Goal: Navigation & Orientation: Find specific page/section

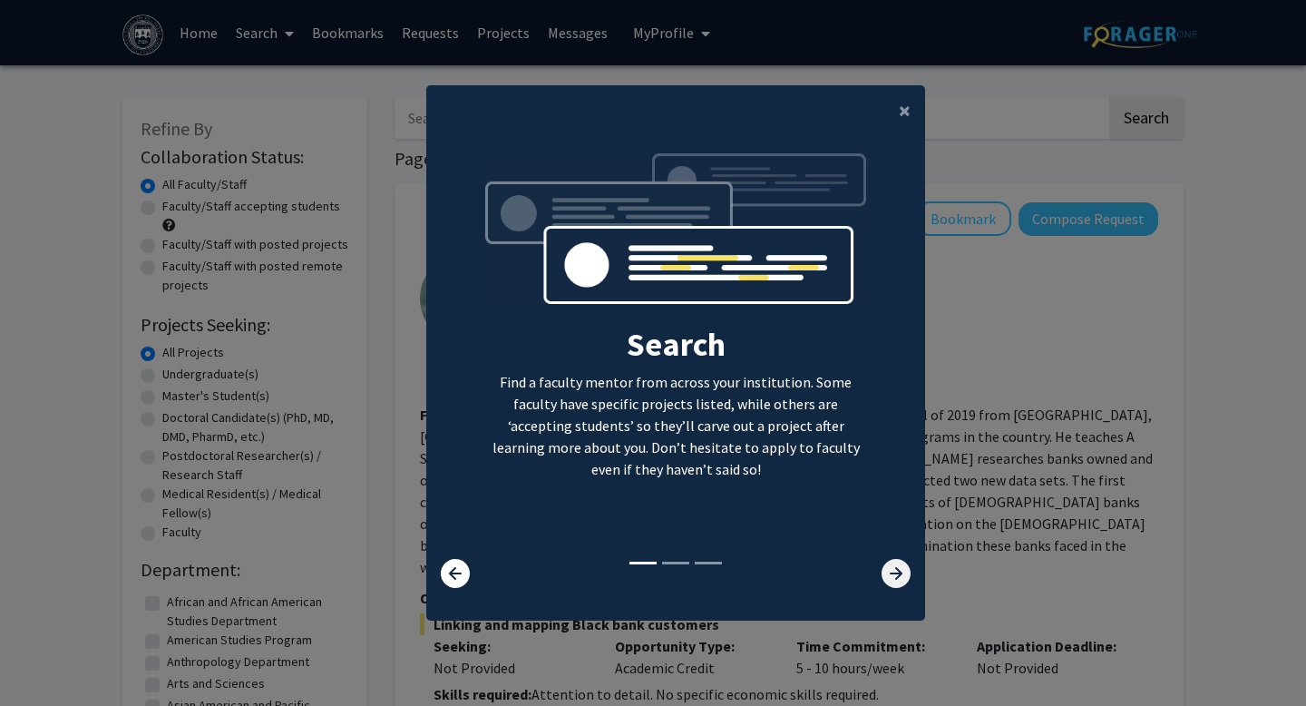
click at [882, 562] on icon at bounding box center [896, 573] width 29 height 29
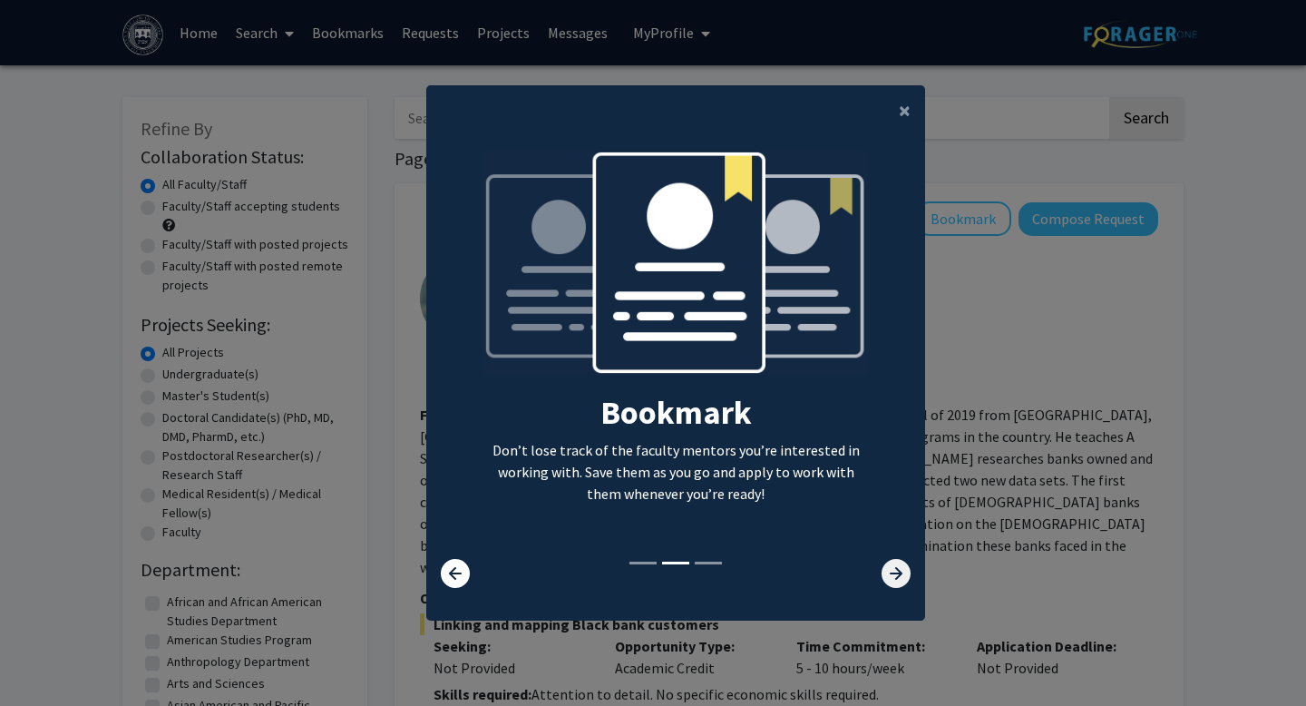
click at [882, 562] on icon at bounding box center [896, 573] width 29 height 29
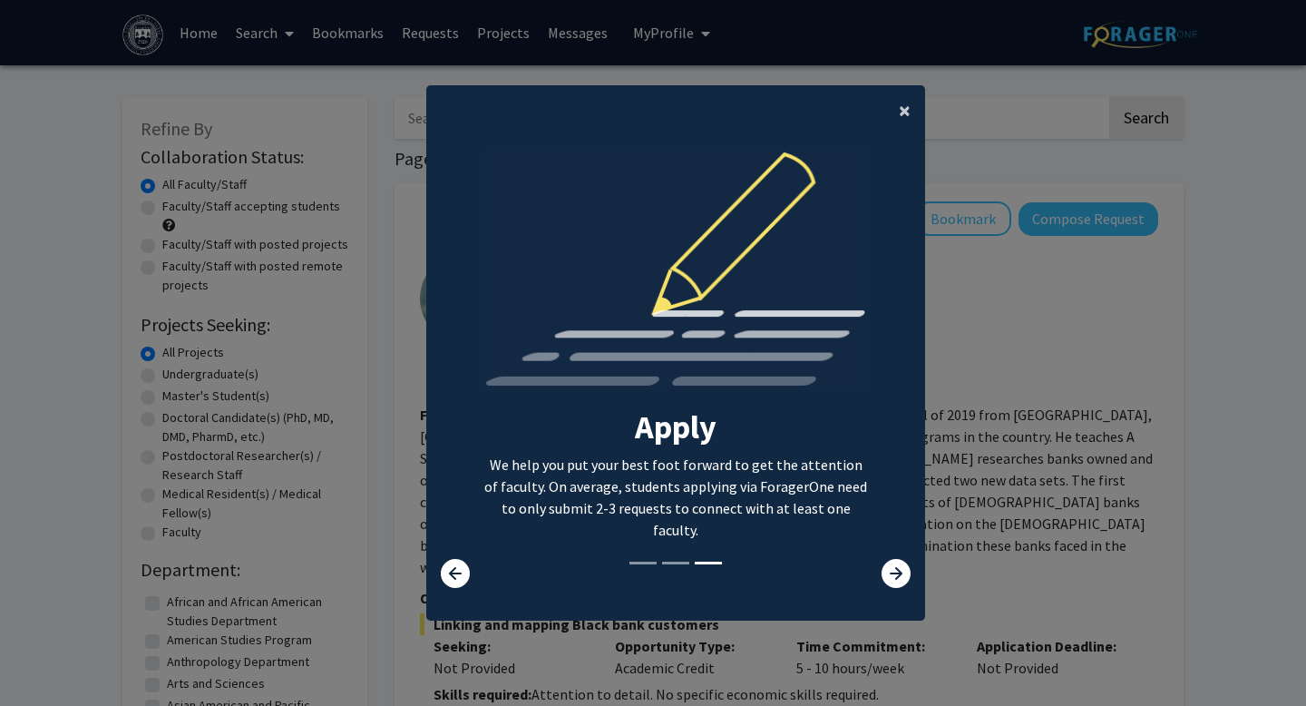
click at [906, 102] on span "×" at bounding box center [905, 110] width 12 height 28
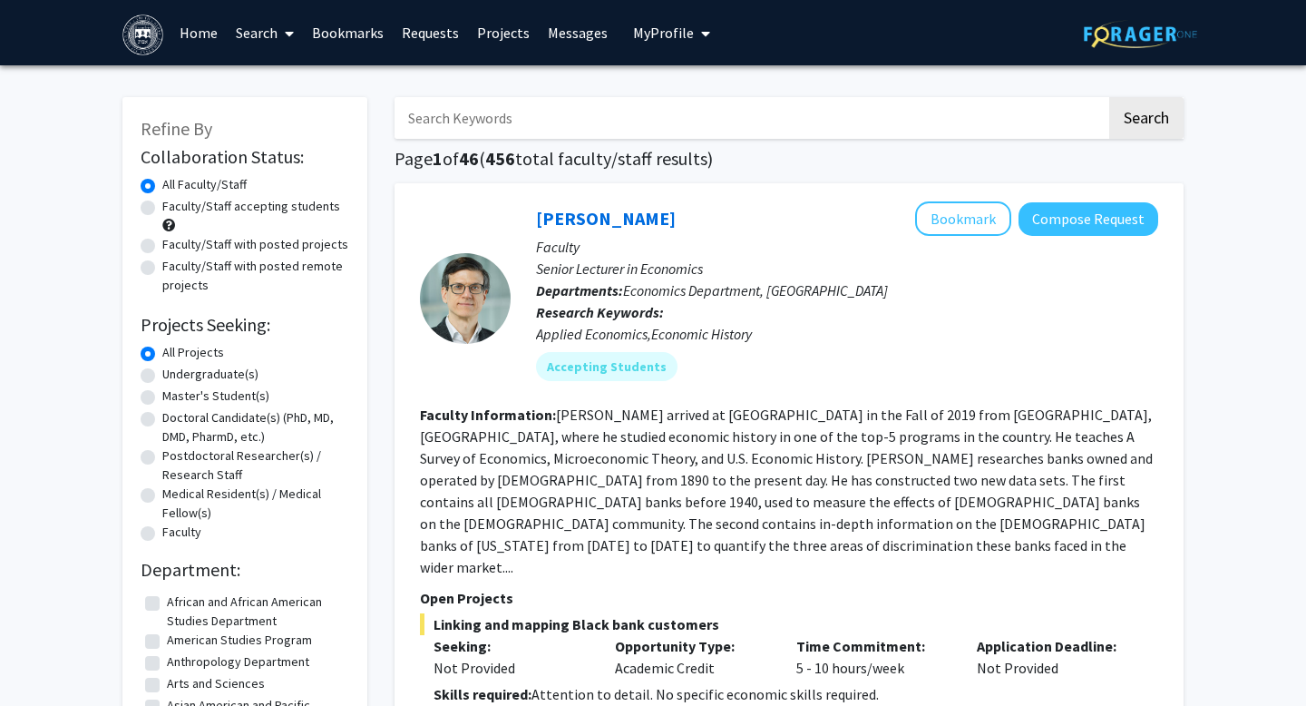
click at [278, 28] on link "Search" at bounding box center [265, 32] width 76 height 63
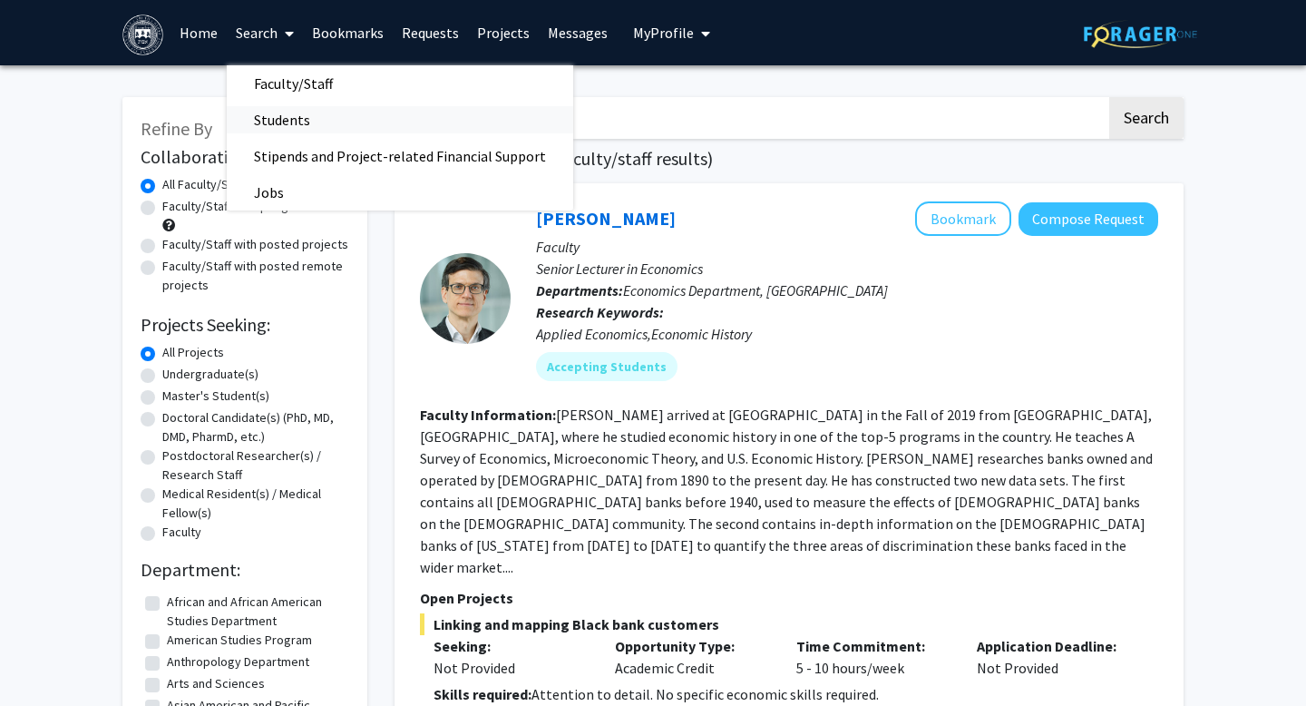
click at [291, 127] on span "Students" at bounding box center [282, 120] width 111 height 36
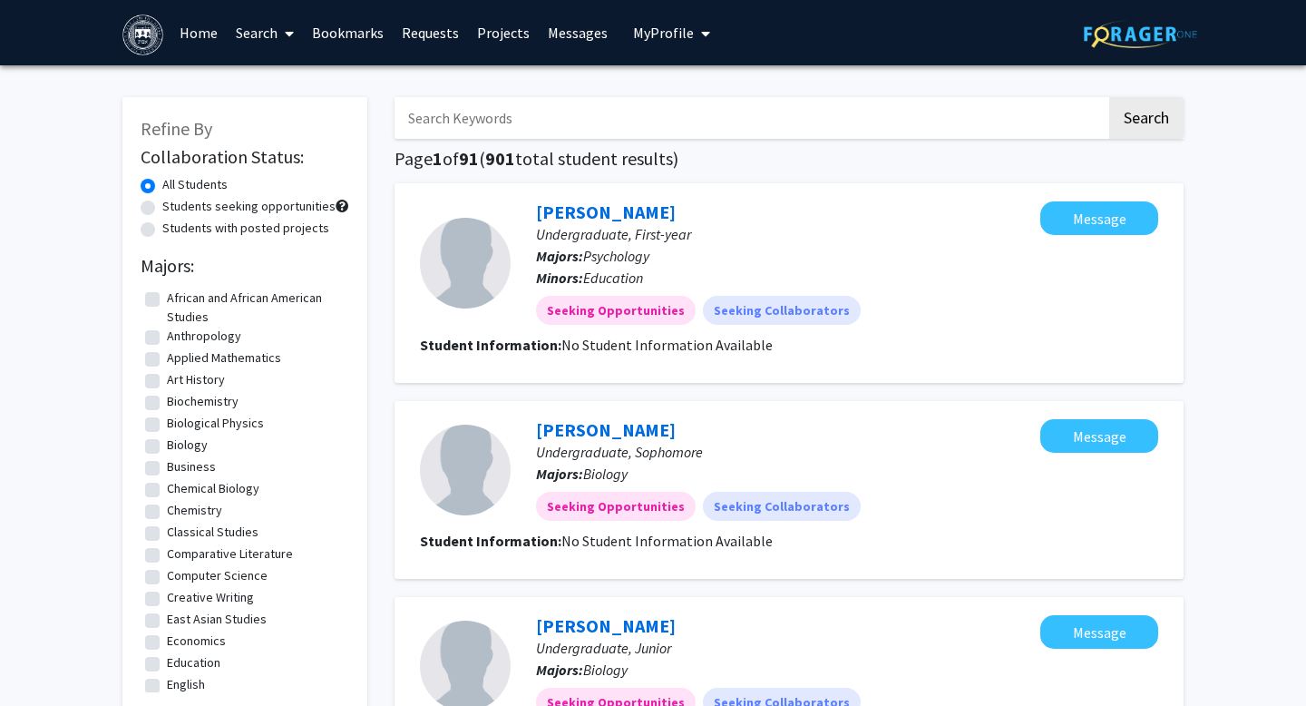
click at [271, 41] on link "Search" at bounding box center [265, 32] width 76 height 63
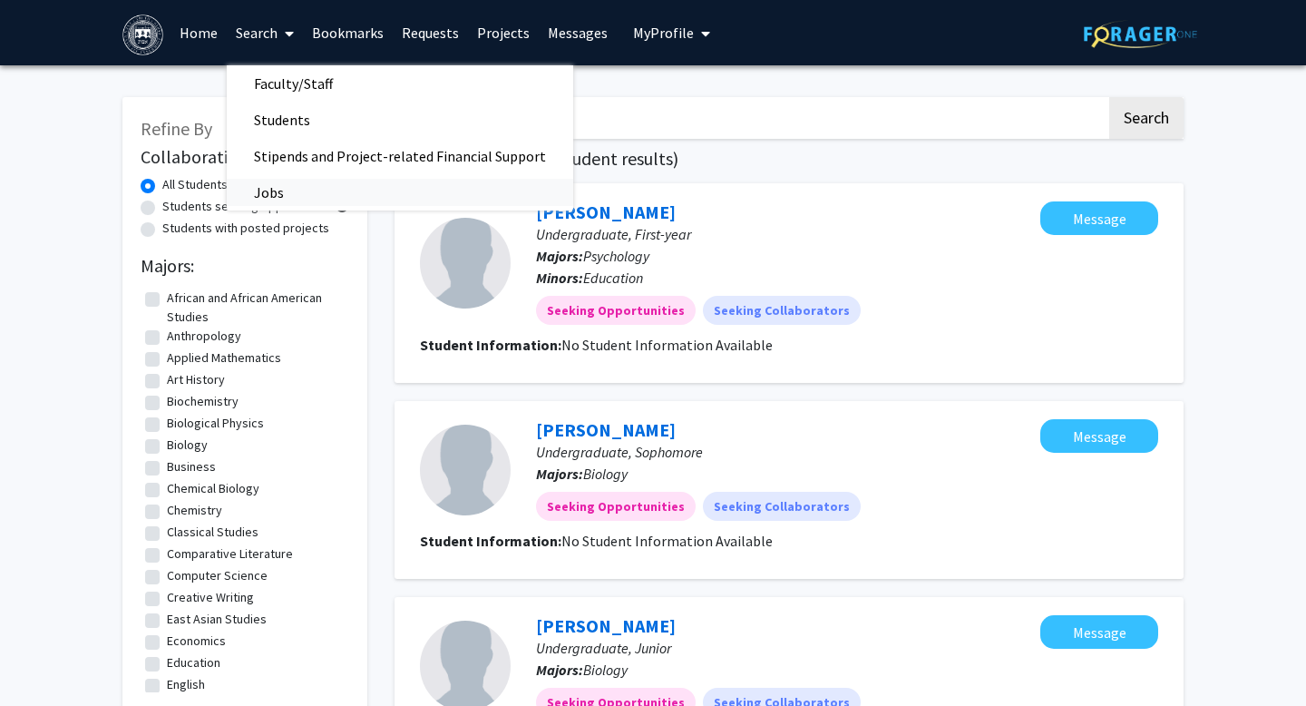
click at [307, 189] on span "Jobs" at bounding box center [269, 192] width 84 height 36
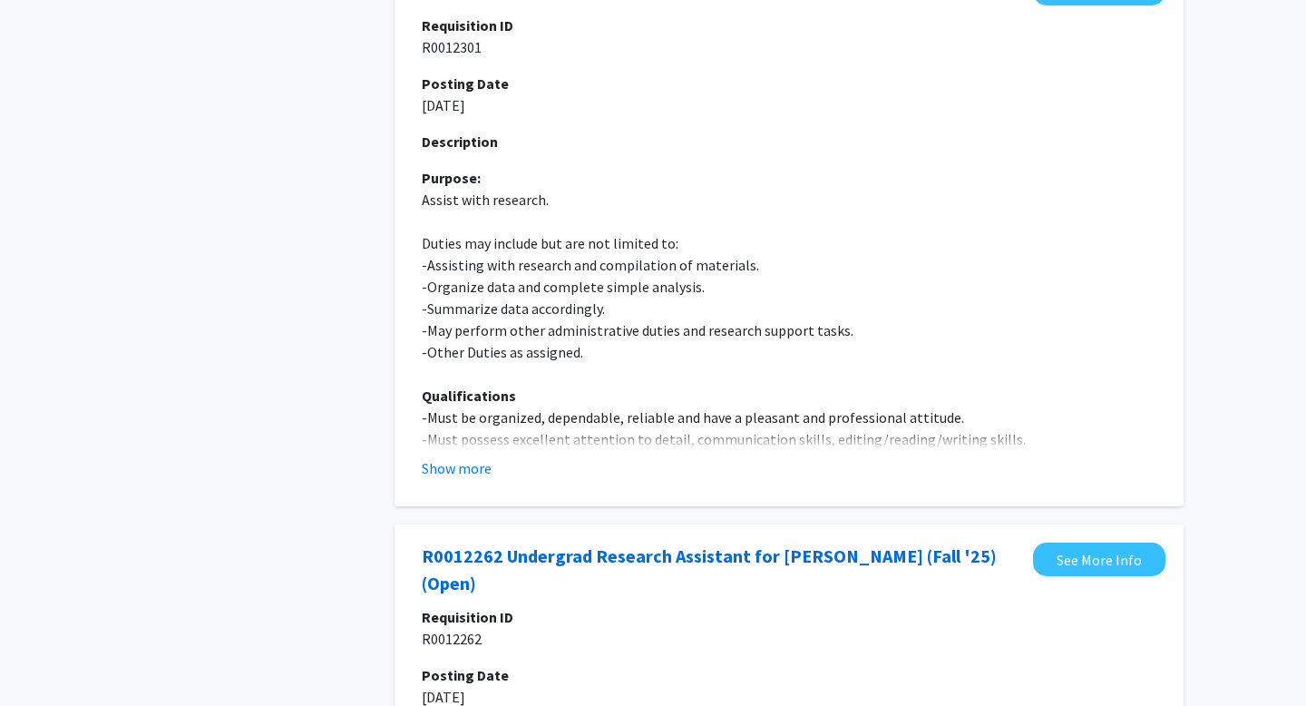
scroll to position [1435, 0]
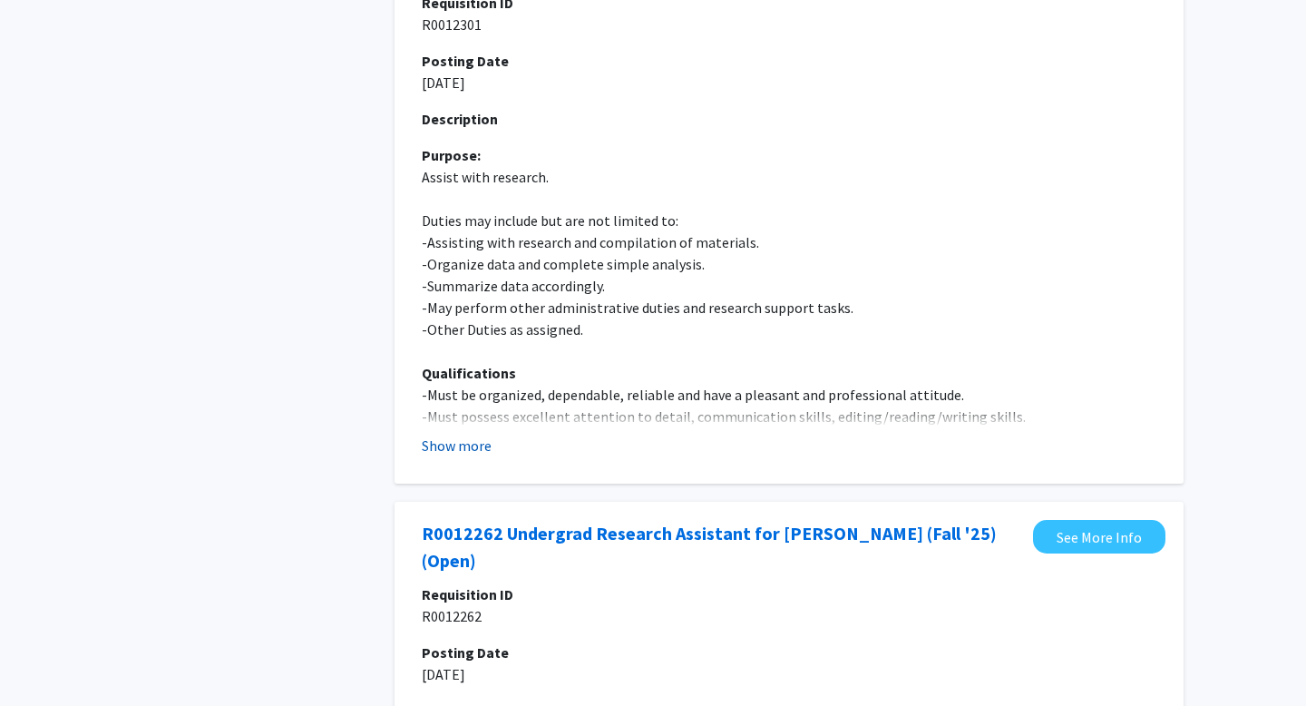
click at [480, 446] on button "Show more" at bounding box center [457, 445] width 70 height 22
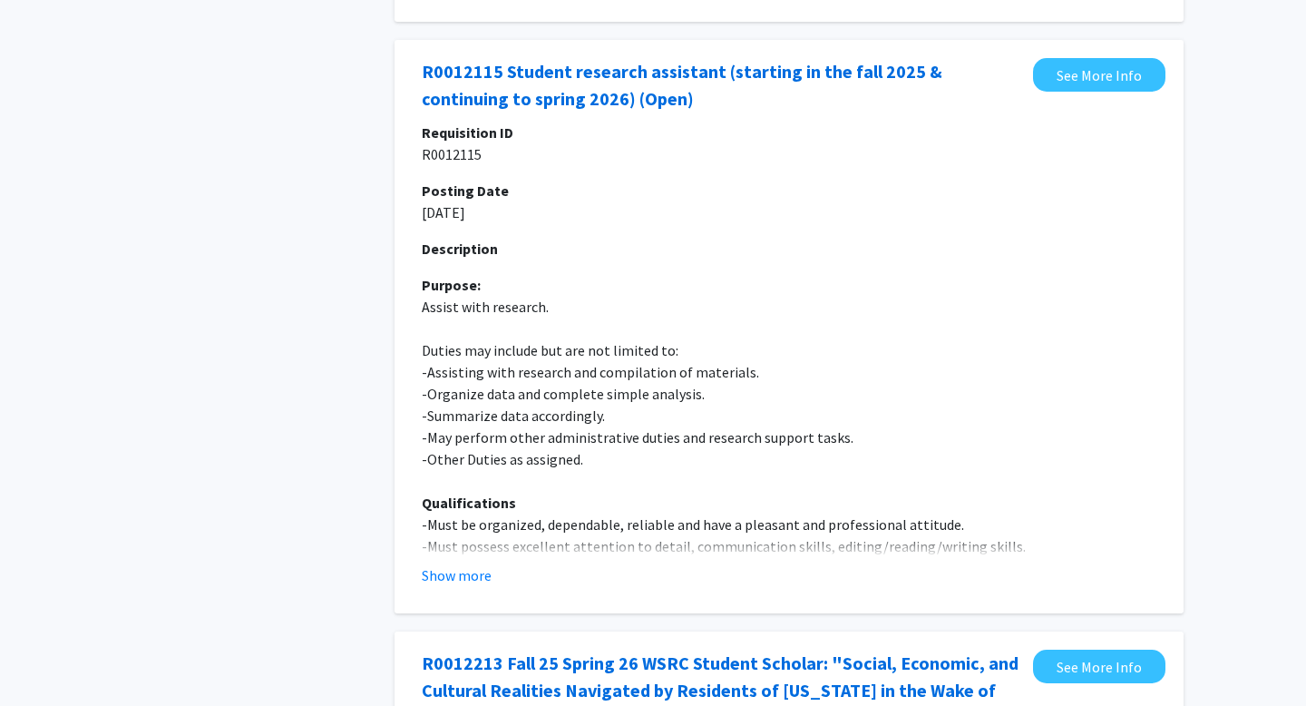
scroll to position [2933, 0]
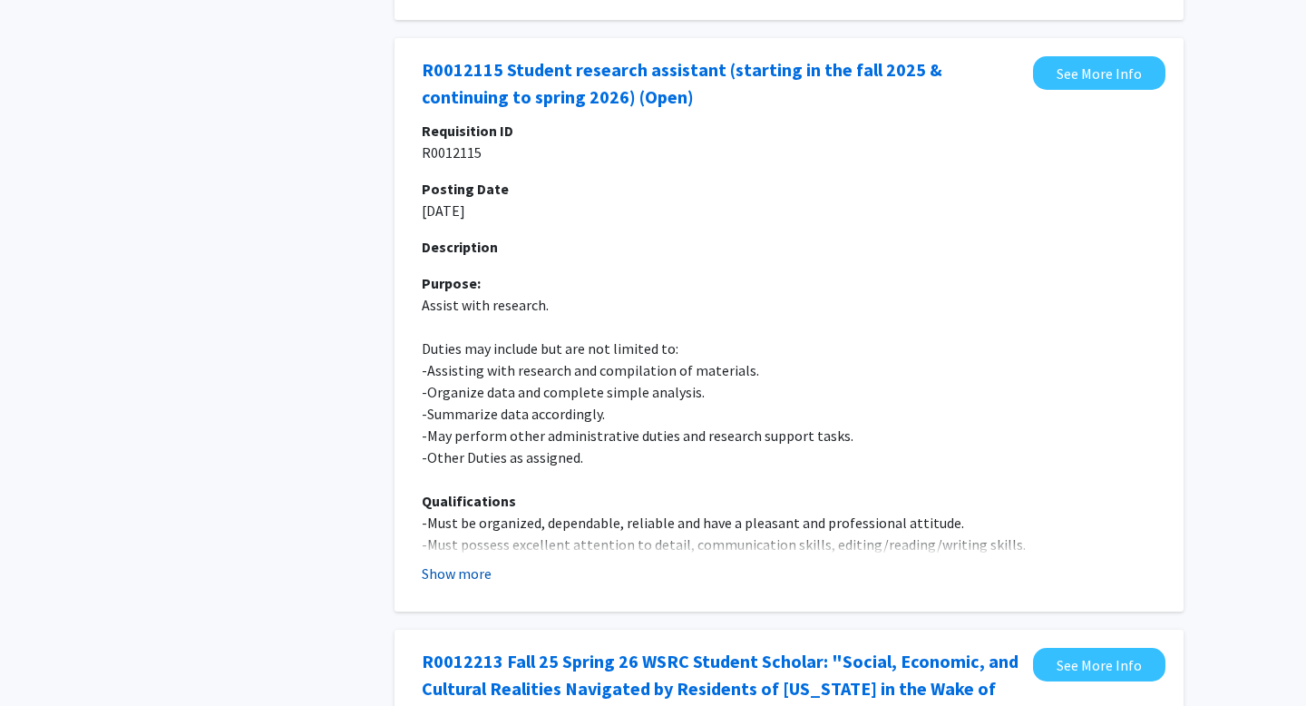
click at [467, 573] on button "Show more" at bounding box center [457, 573] width 70 height 22
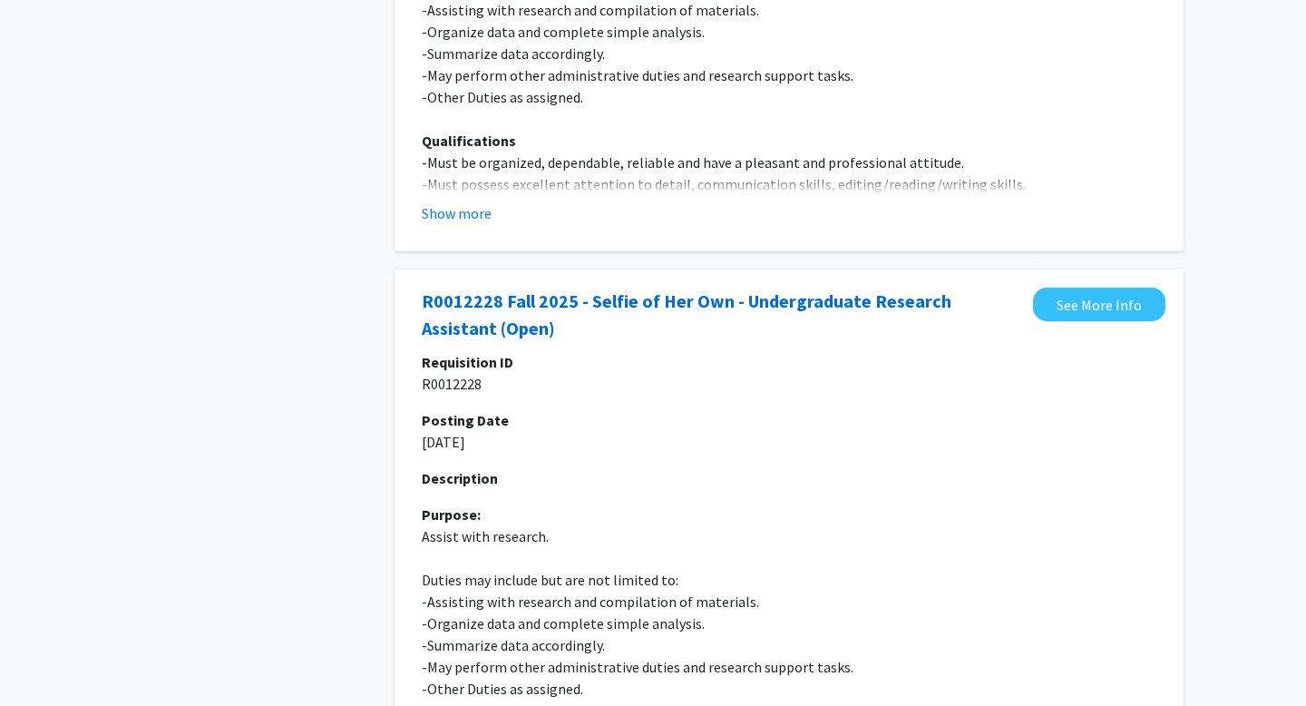
scroll to position [6488, 0]
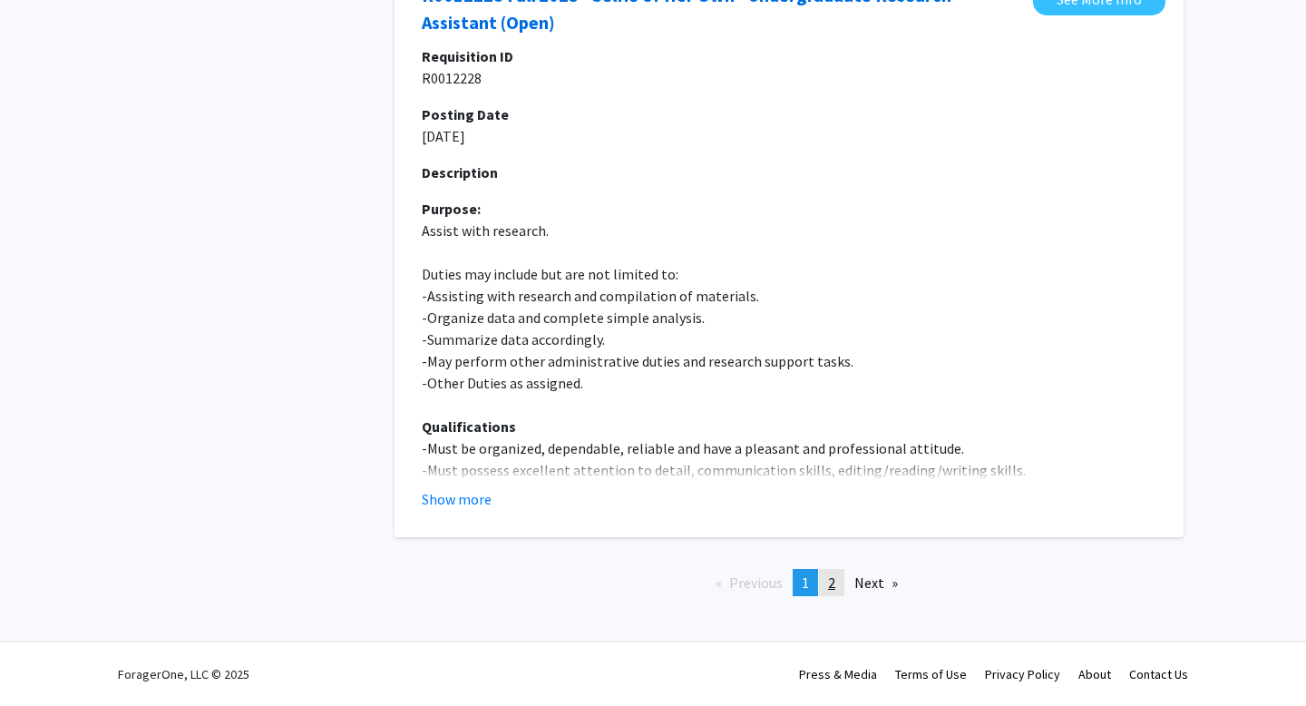
click at [822, 582] on link "page 2" at bounding box center [831, 582] width 25 height 27
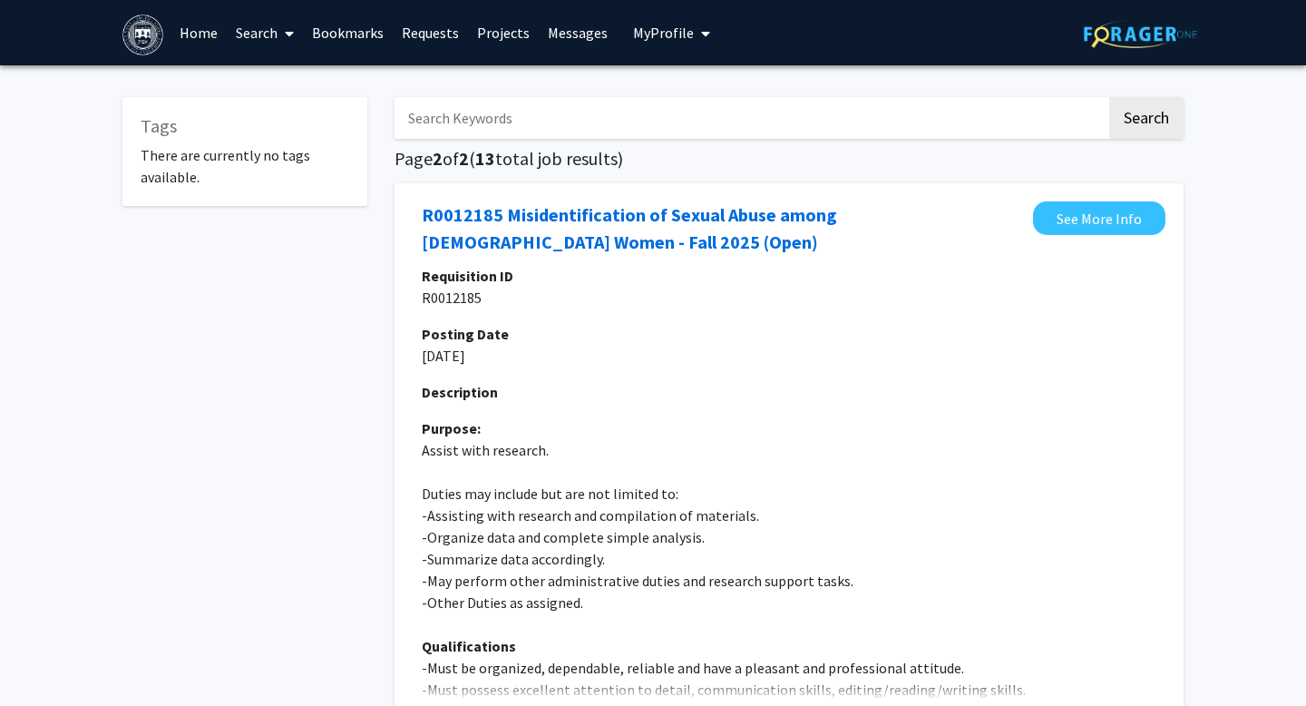
click at [493, 37] on link "Projects" at bounding box center [503, 32] width 71 height 63
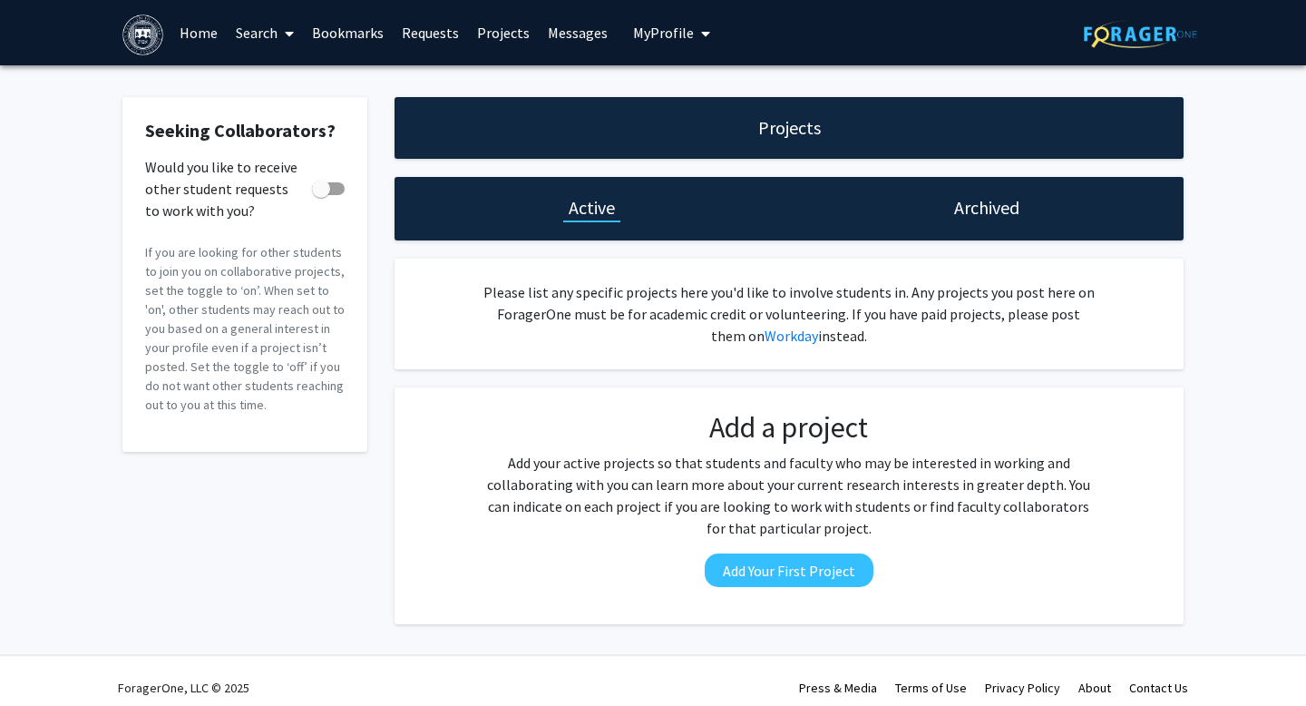
click at [964, 211] on h1 "Archived" at bounding box center [986, 207] width 65 height 25
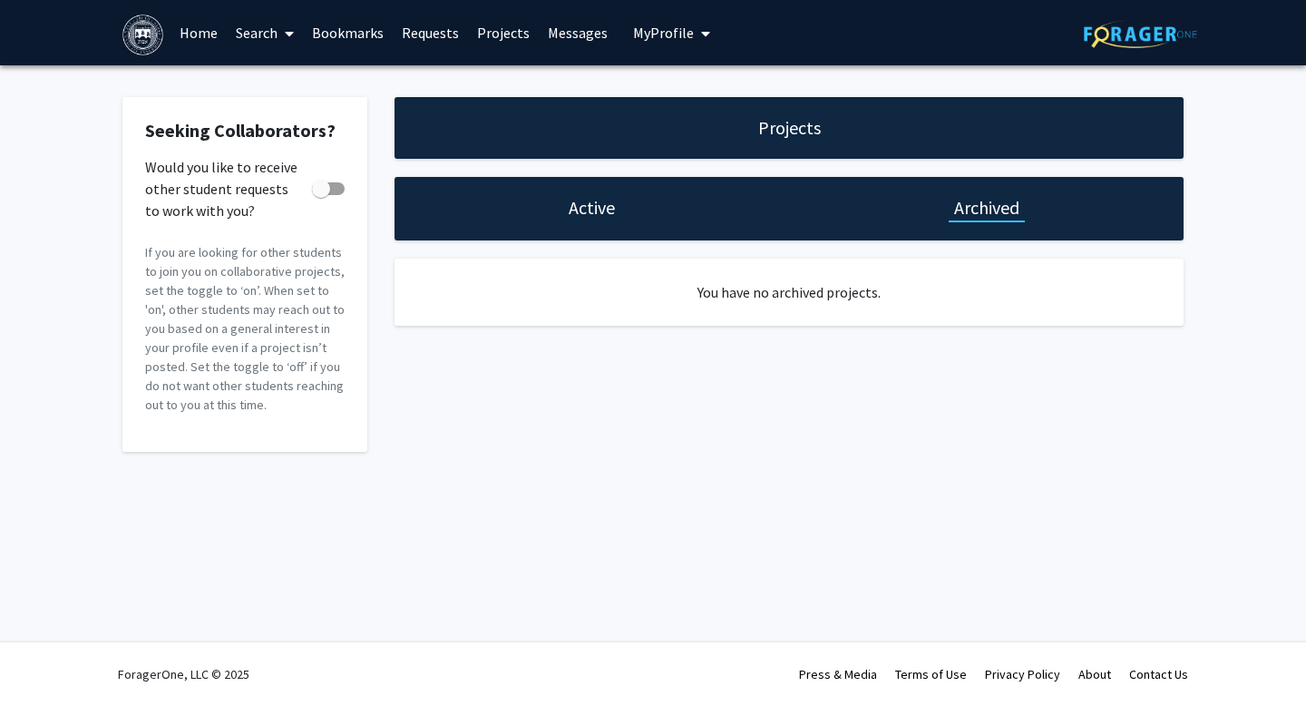
click at [580, 211] on h1 "Active" at bounding box center [592, 207] width 46 height 25
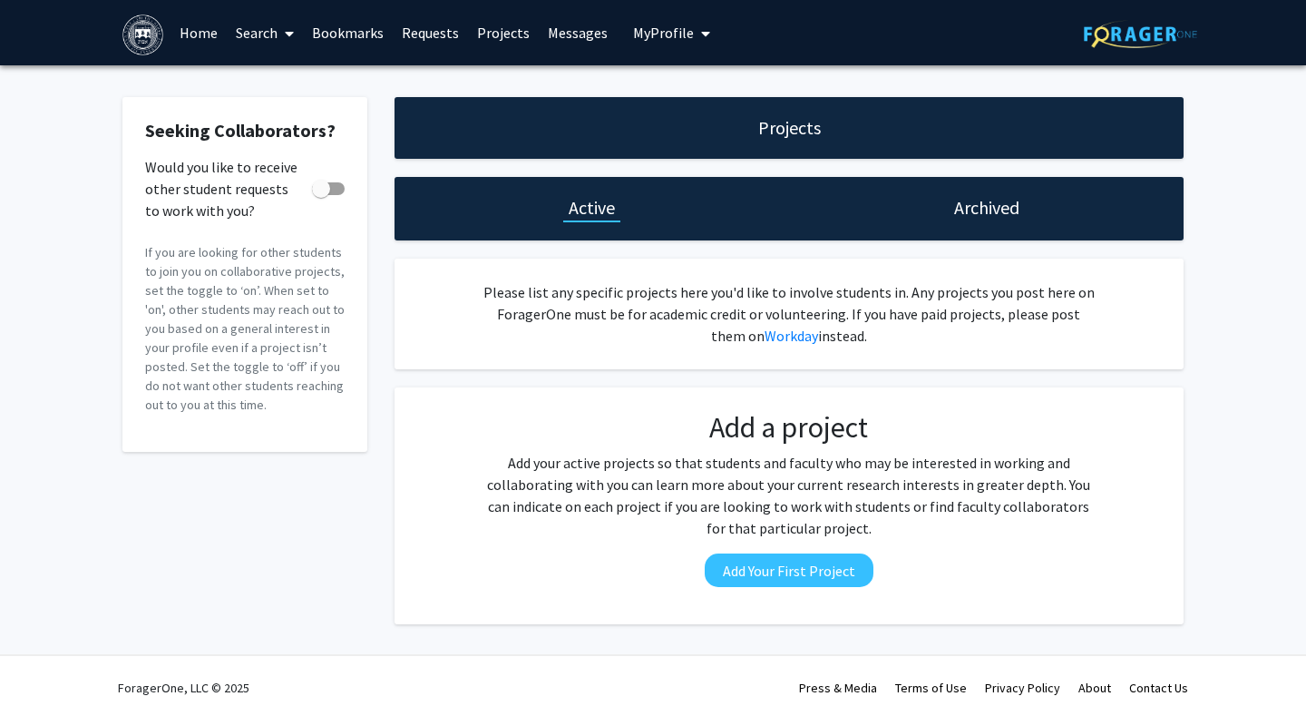
click at [203, 27] on link "Home" at bounding box center [199, 32] width 56 height 63
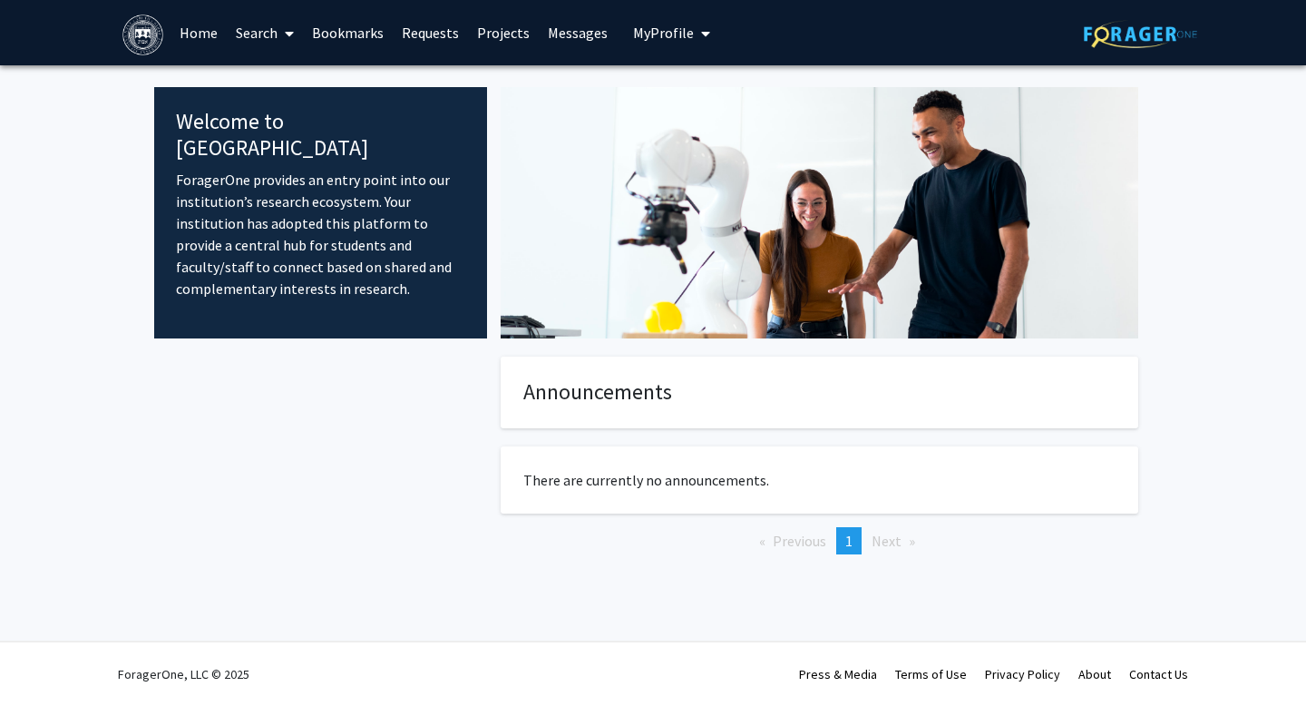
click at [279, 26] on span at bounding box center [286, 33] width 16 height 63
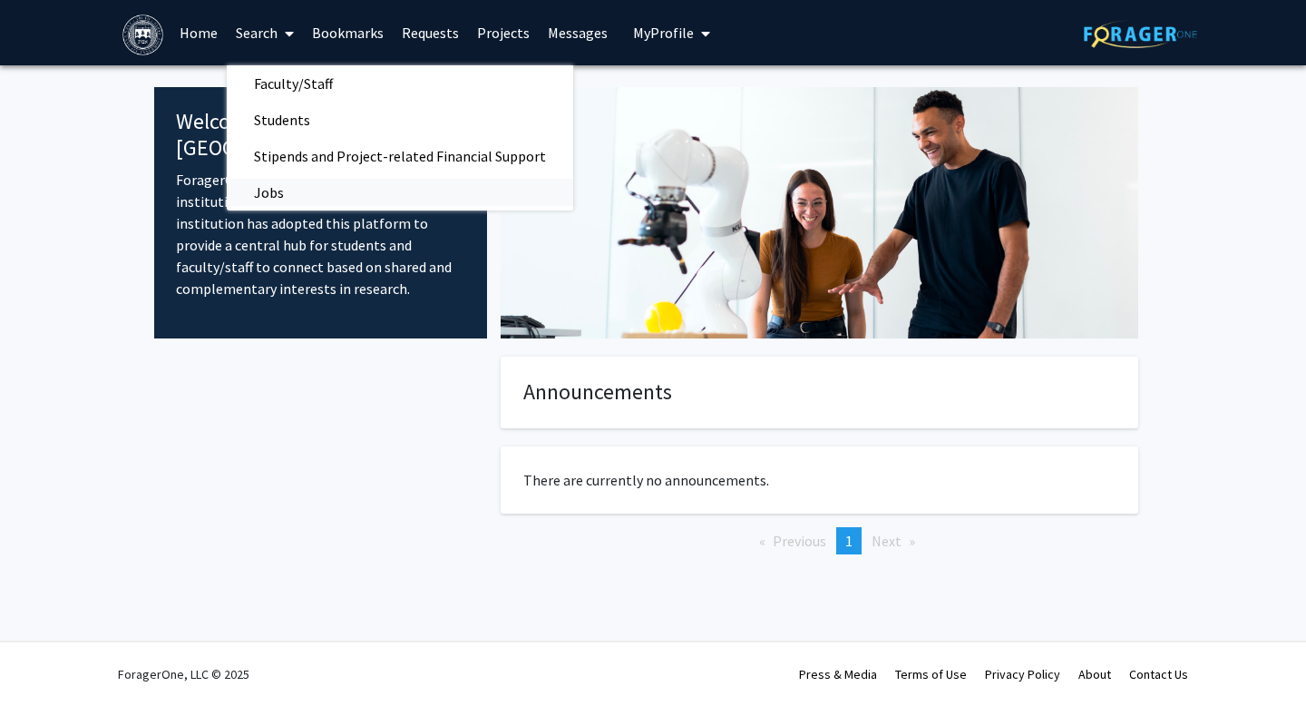
click at [334, 192] on link "Jobs" at bounding box center [400, 192] width 346 height 27
